Goal: Task Accomplishment & Management: Use online tool/utility

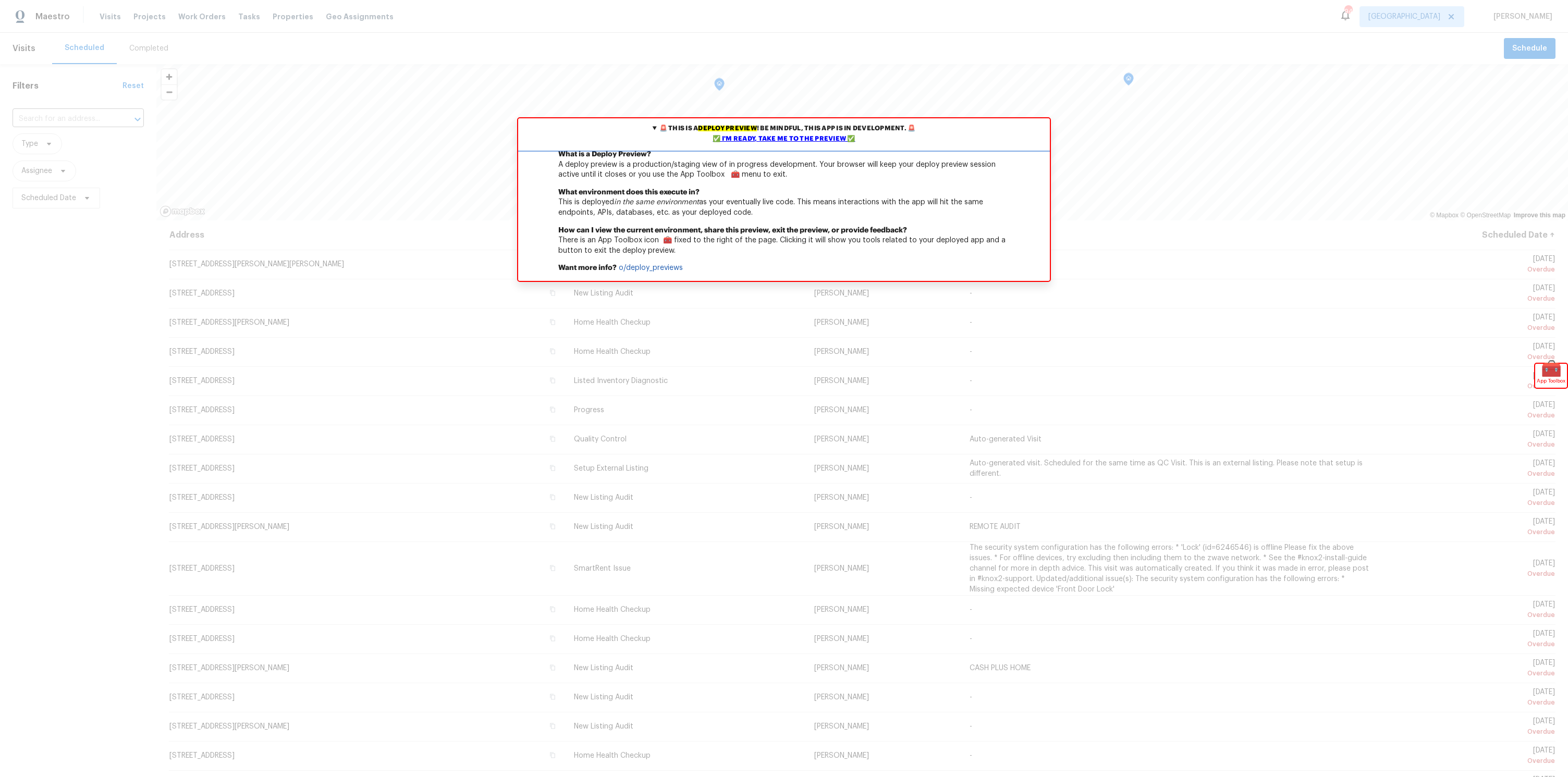
click at [733, 141] on div "✅ I'm ready, take me to the preview ✅" at bounding box center [784, 139] width 526 height 10
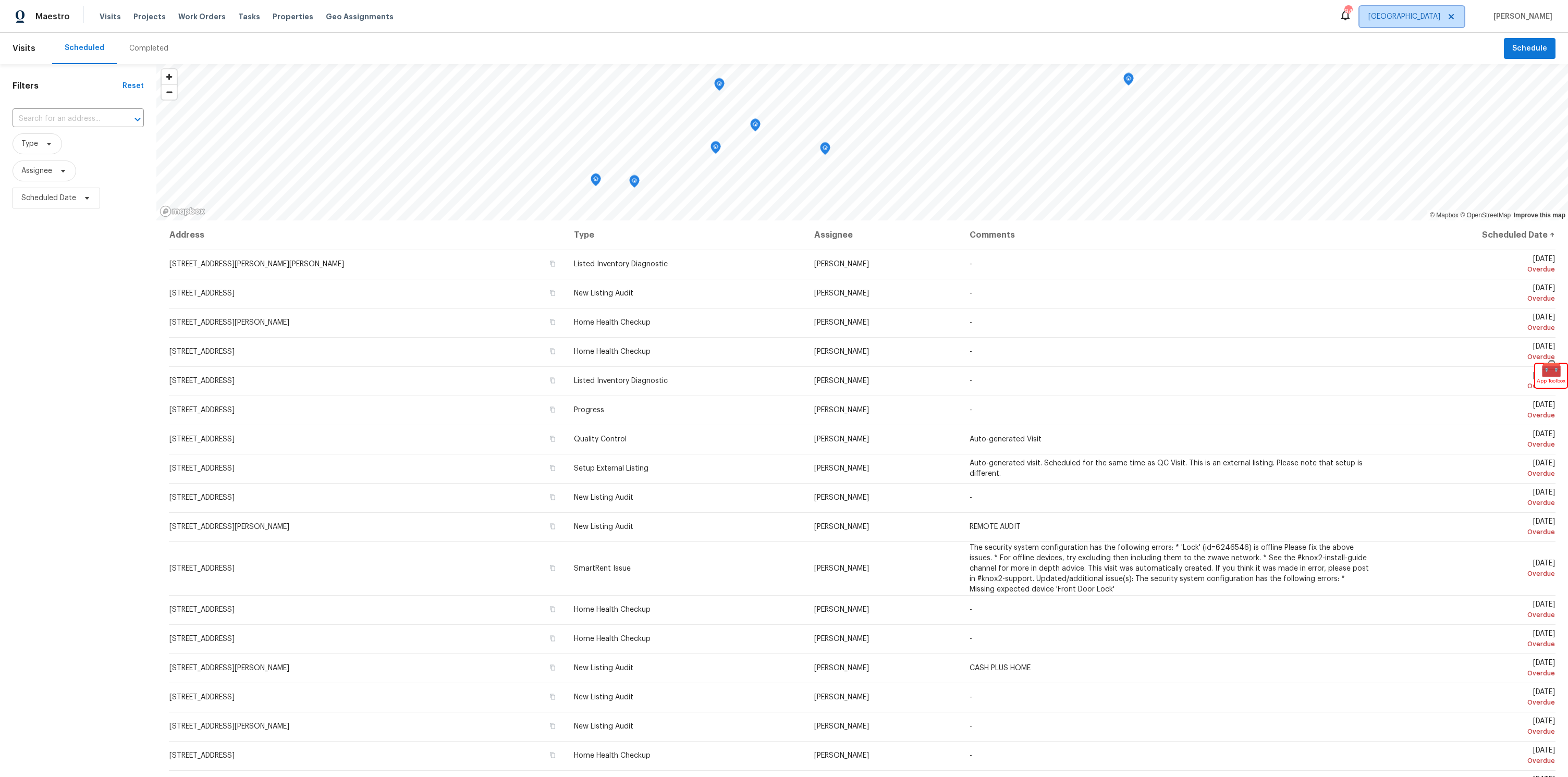
click at [1418, 19] on span "[GEOGRAPHIC_DATA]" at bounding box center [1404, 16] width 72 height 10
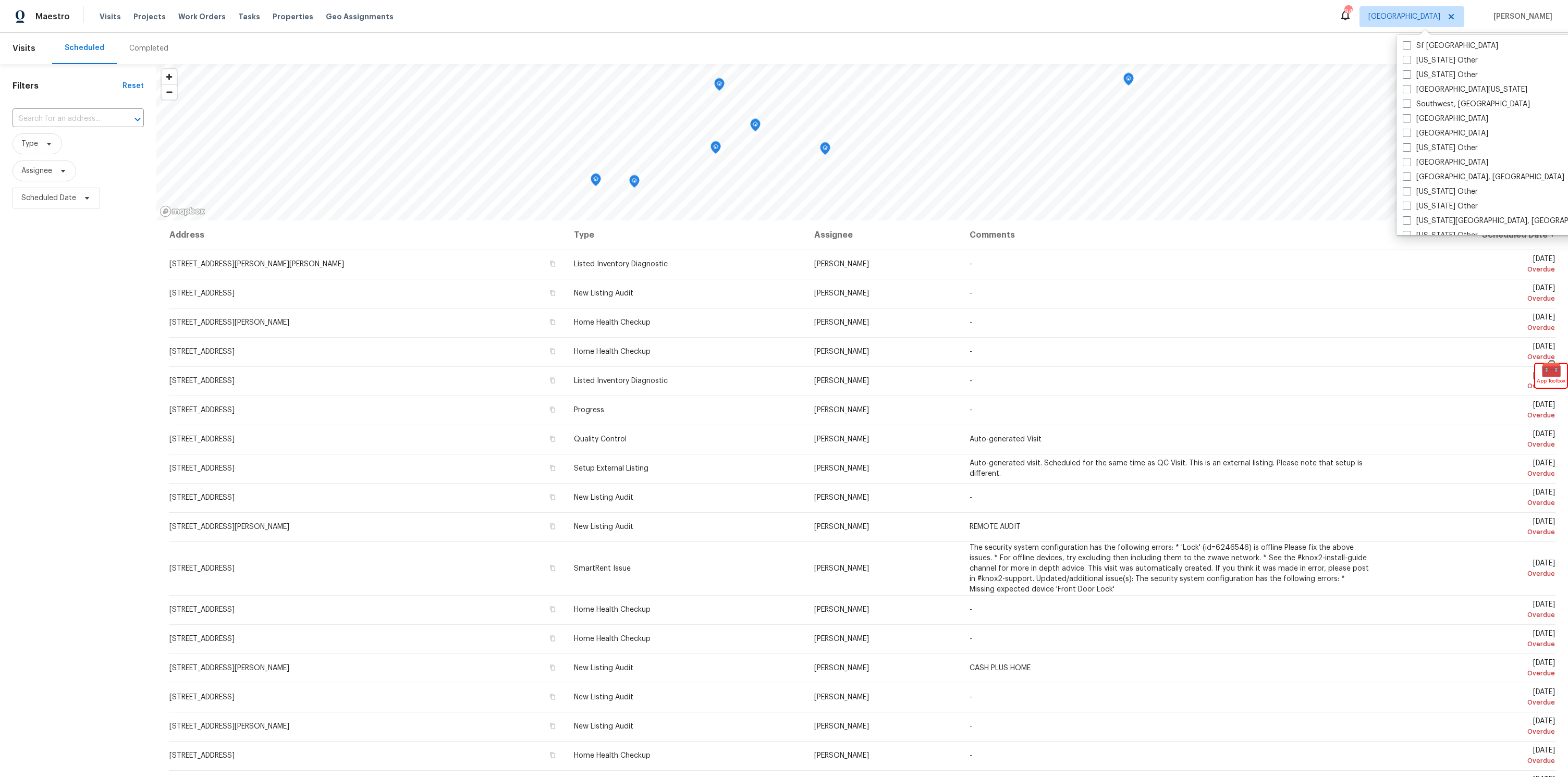
scroll to position [1574, 0]
click at [1431, 204] on label "[US_STATE] Other" at bounding box center [1440, 209] width 75 height 10
click at [1410, 204] on input "[US_STATE] Other" at bounding box center [1406, 207] width 7 height 7
click at [1430, 205] on label "[US_STATE] Other" at bounding box center [1430, 209] width 75 height 10
click at [1399, 205] on input "[US_STATE] Other" at bounding box center [1396, 207] width 7 height 7
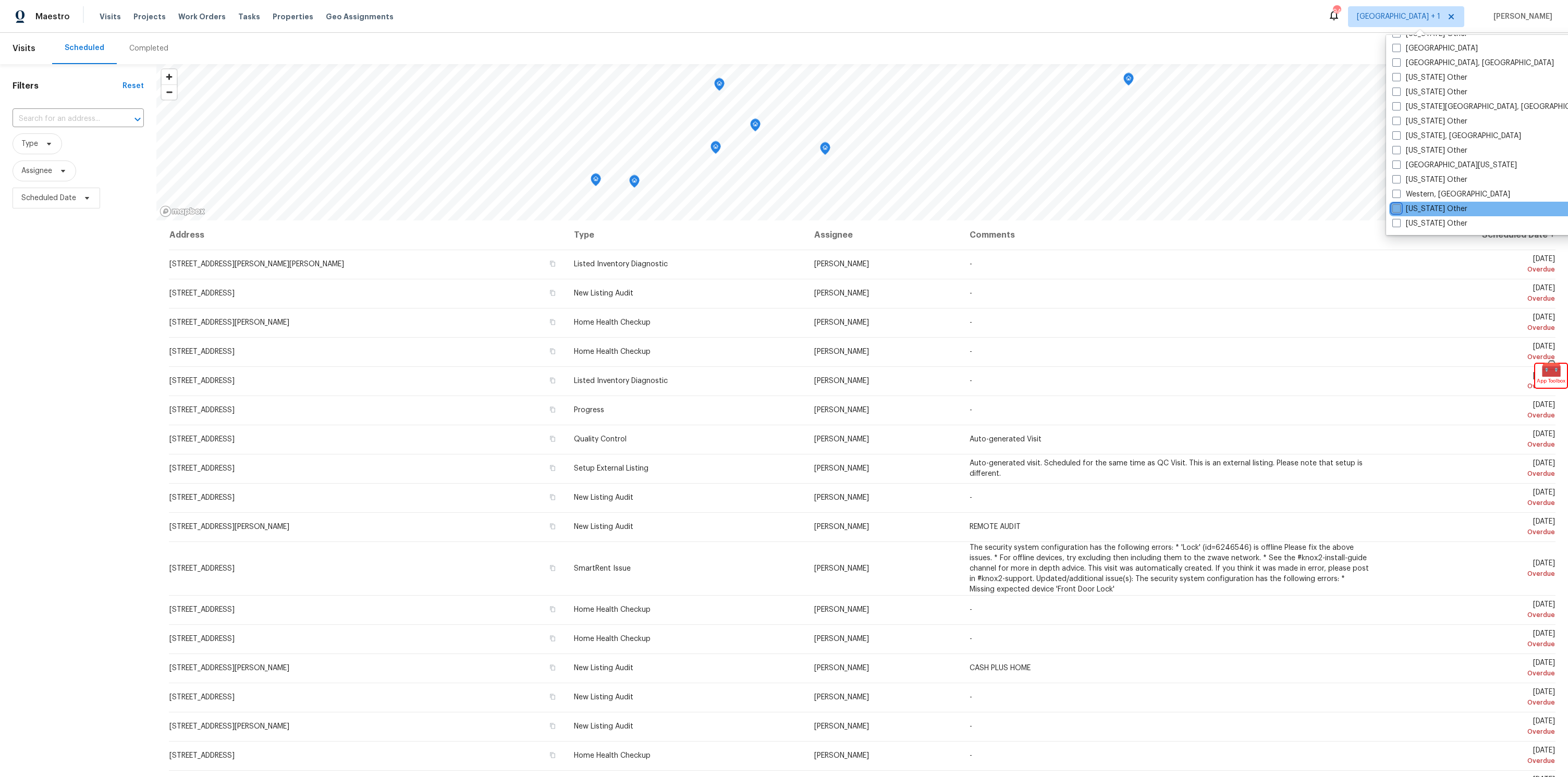
checkbox input "false"
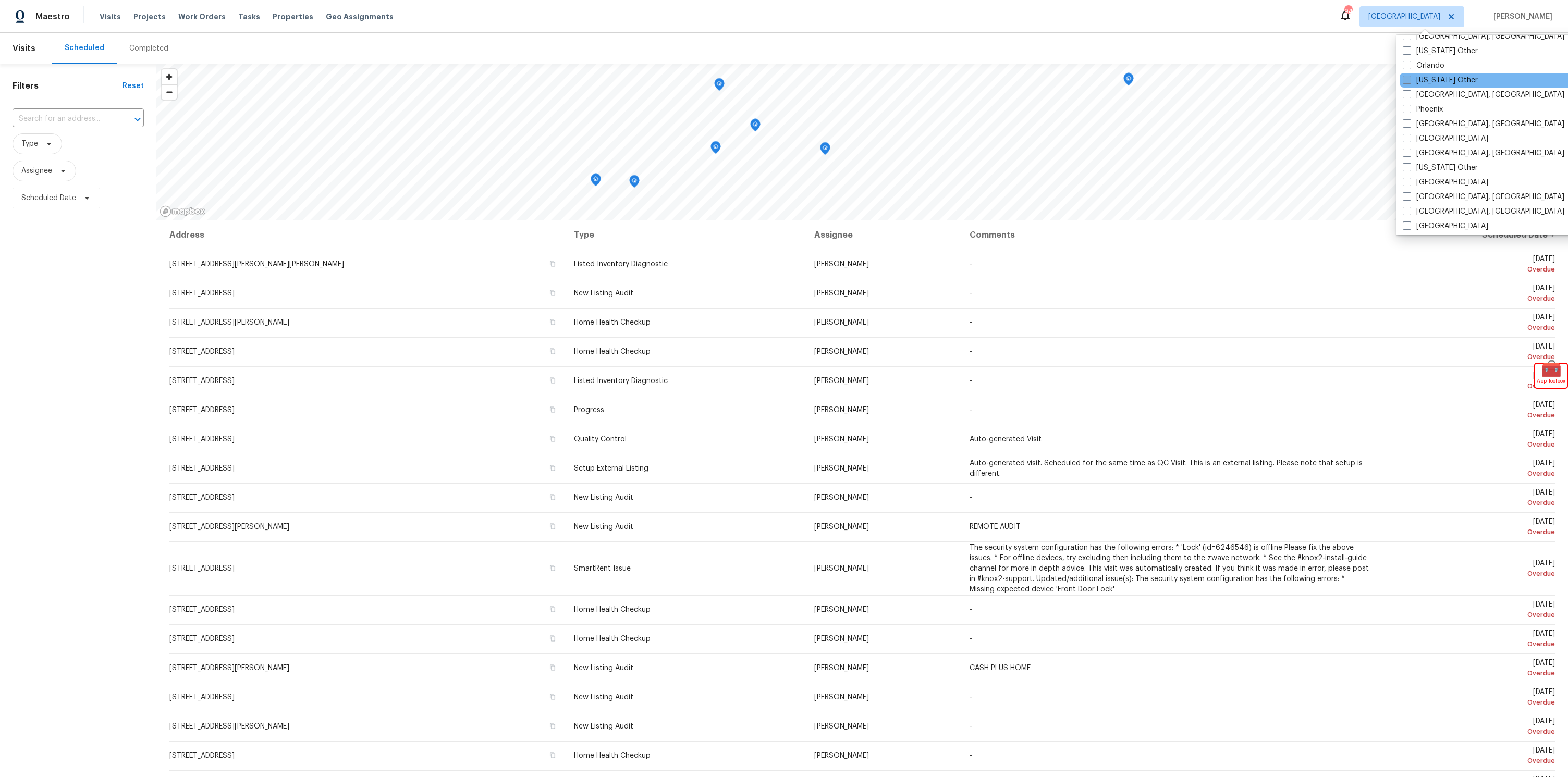
scroll to position [1064, 0]
click at [1062, 25] on div "Maestro Visits Projects Work Orders Tasks Properties Geo Assignments 93 [GEOGRA…" at bounding box center [784, 16] width 1568 height 33
